Goal: Task Accomplishment & Management: Complete application form

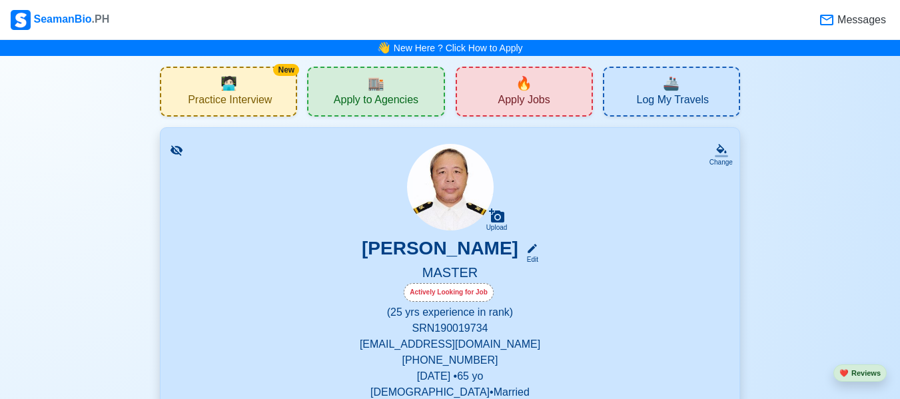
click at [527, 86] on span "🔥" at bounding box center [523, 83] width 17 height 20
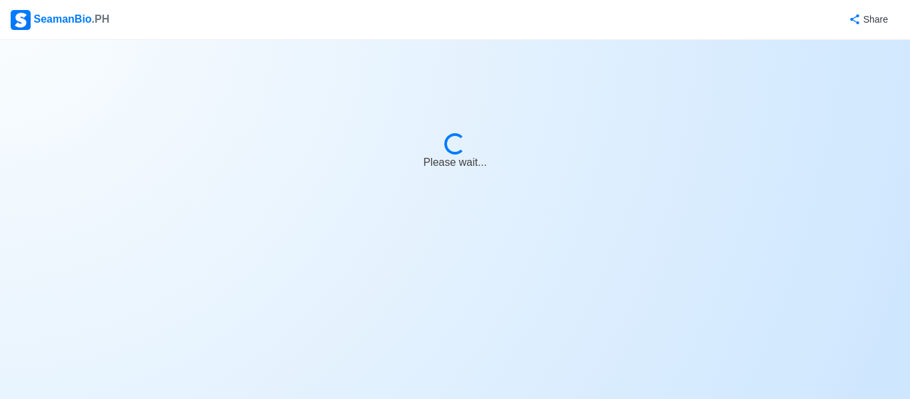
select select "Master"
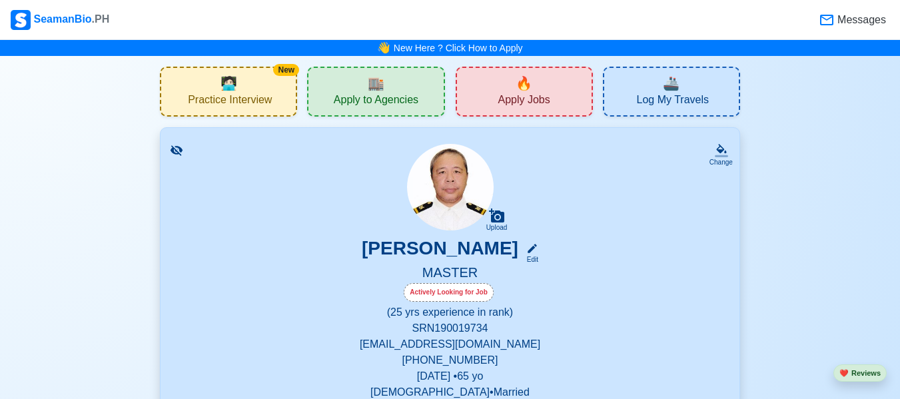
click at [537, 89] on div "🔥 Apply Jobs" at bounding box center [523, 92] width 137 height 50
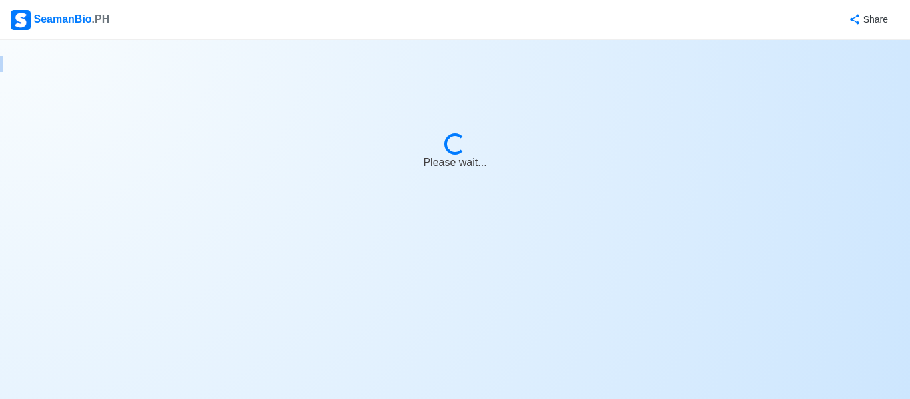
click at [537, 89] on body "SeamanBio .PH Share Loading... Please wait..." at bounding box center [455, 199] width 910 height 399
select select "Master"
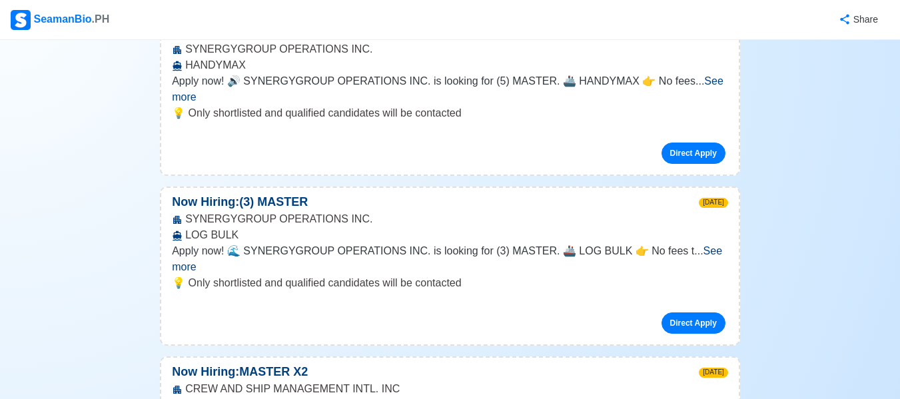
scroll to position [1438, 0]
